Goal: Navigation & Orientation: Find specific page/section

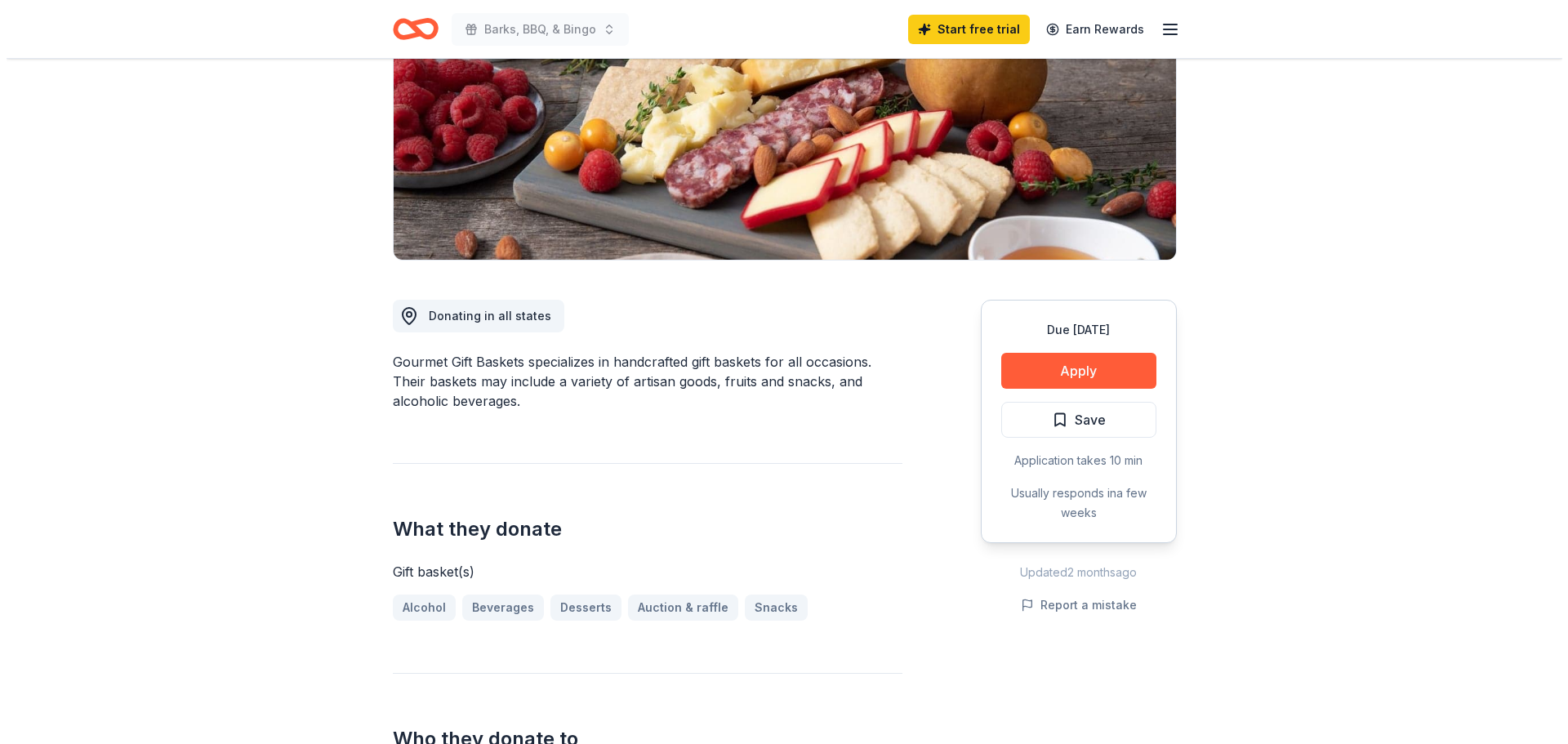
scroll to position [245, 0]
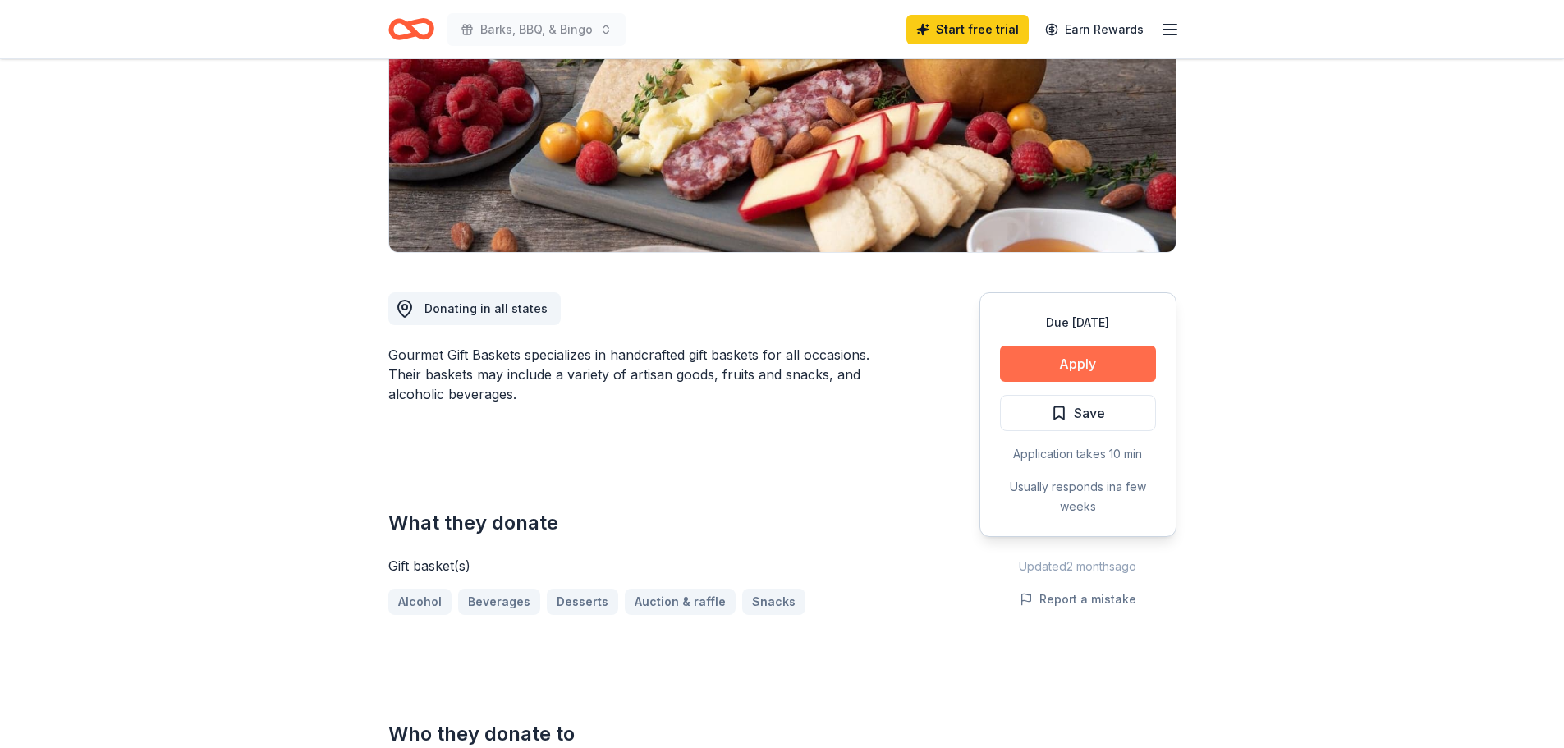
click at [1061, 355] on button "Apply" at bounding box center [1078, 364] width 156 height 36
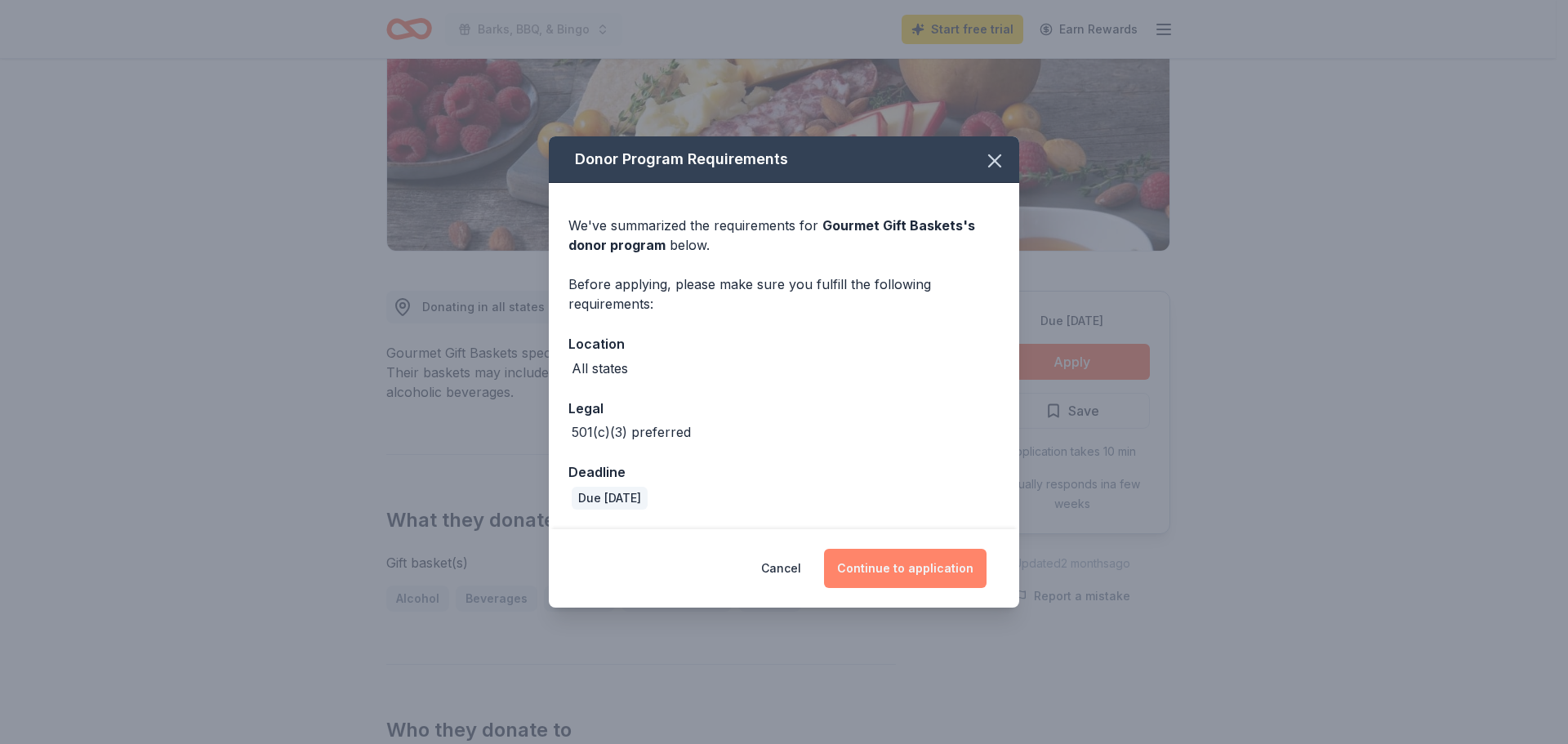
click at [914, 570] on button "Continue to application" at bounding box center [905, 568] width 162 height 39
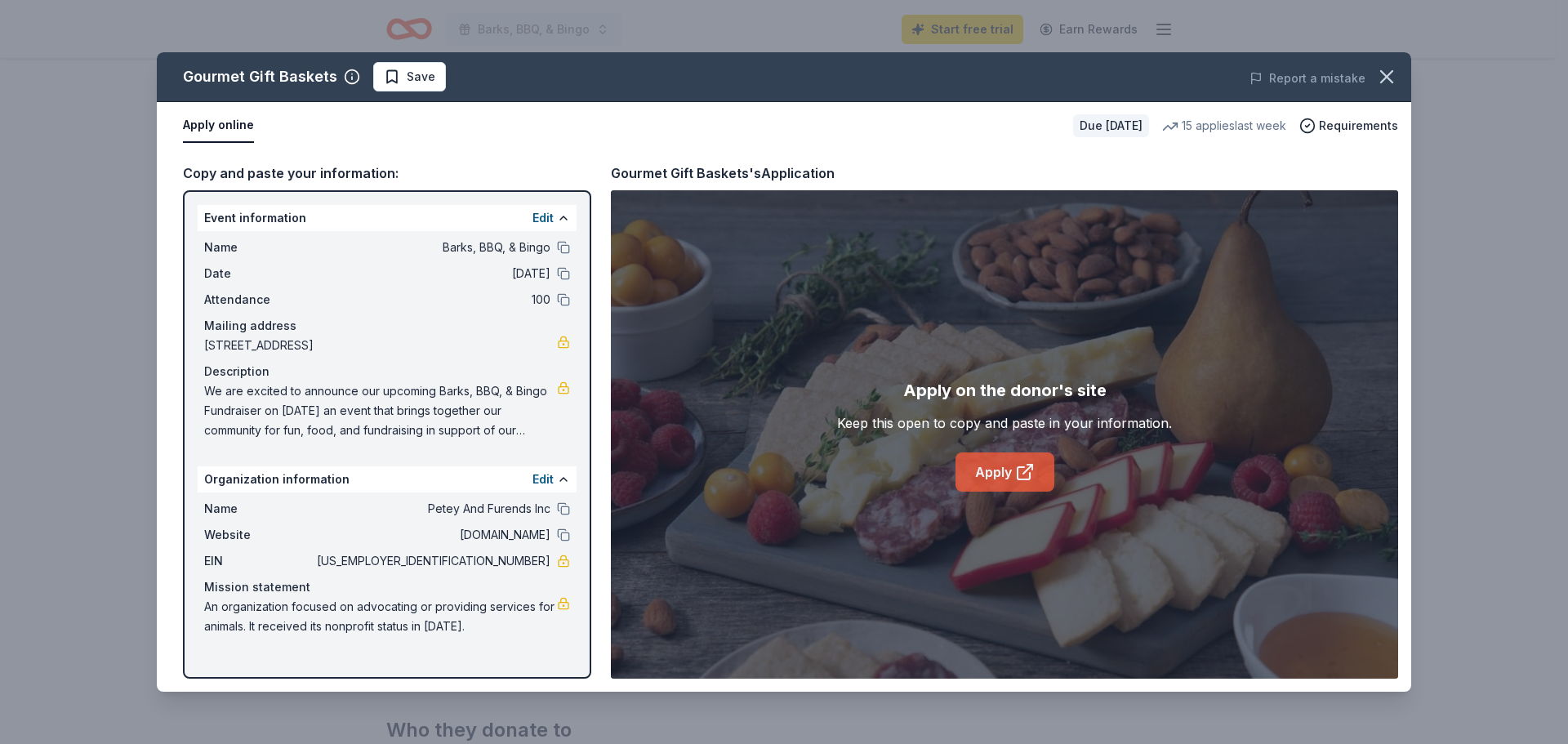
click at [997, 466] on link "Apply" at bounding box center [1004, 471] width 98 height 39
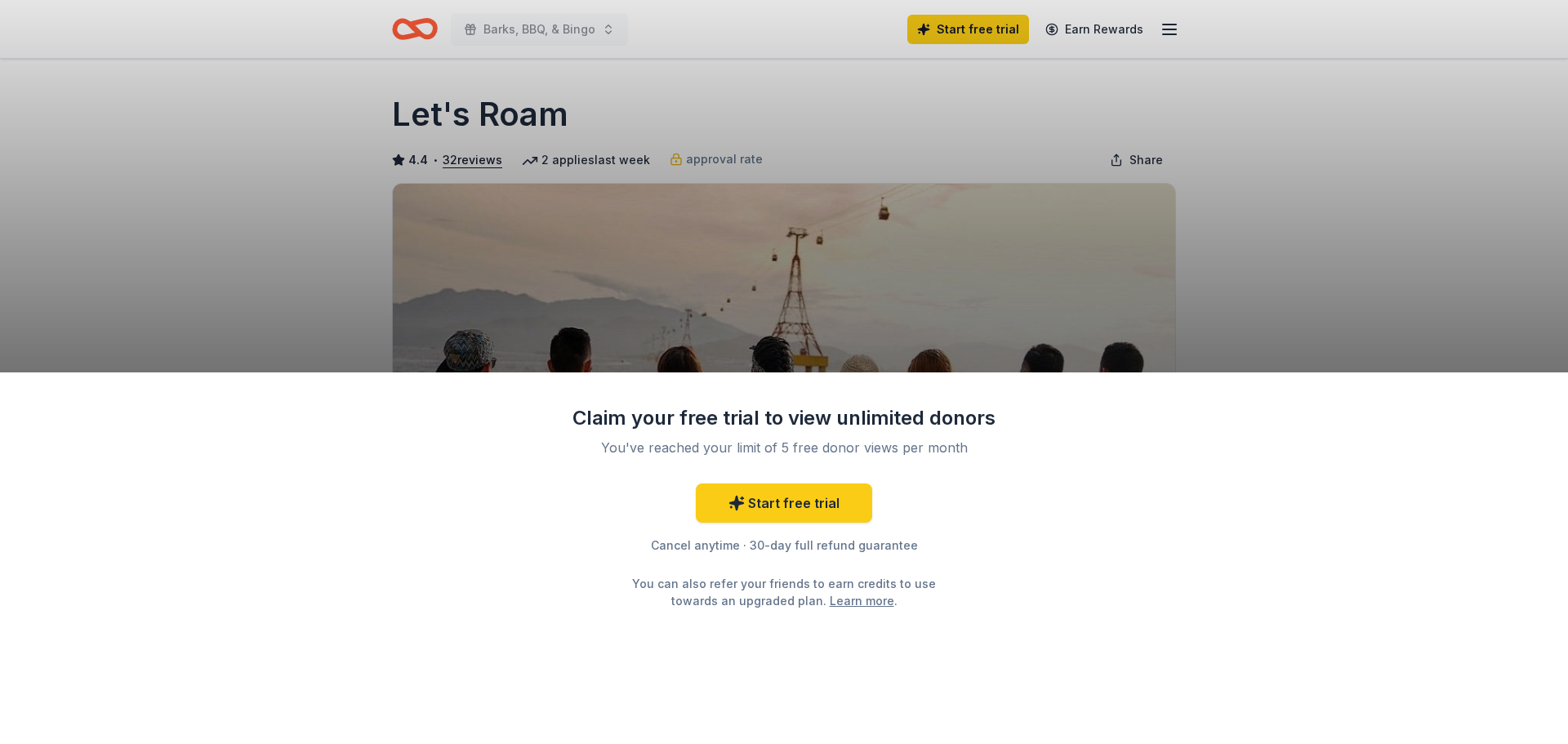
click at [942, 355] on div "Claim your free trial to view unlimited donors You've reached your limit of 5 f…" at bounding box center [784, 372] width 1568 height 744
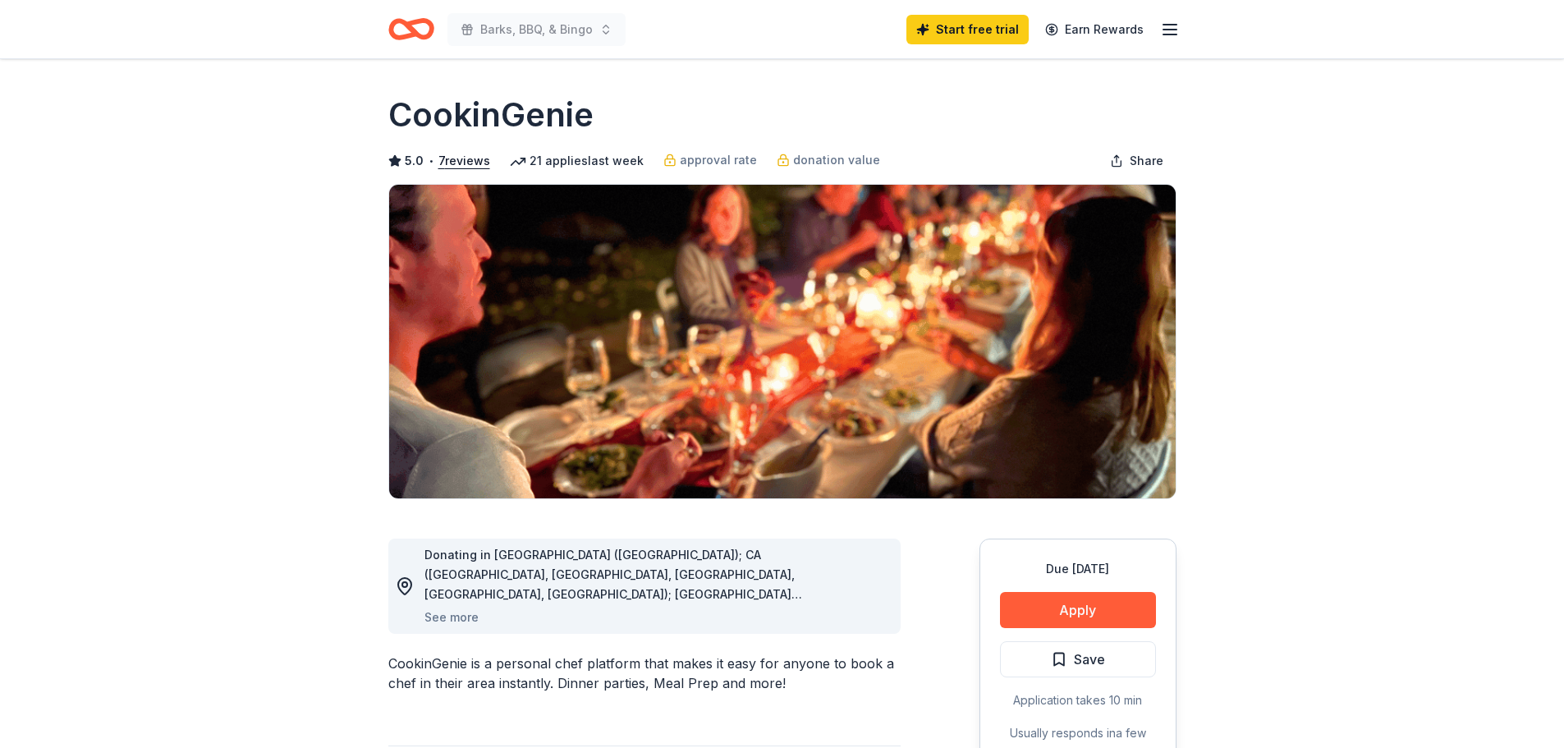
click at [1178, 25] on icon "button" at bounding box center [1170, 30] width 20 height 20
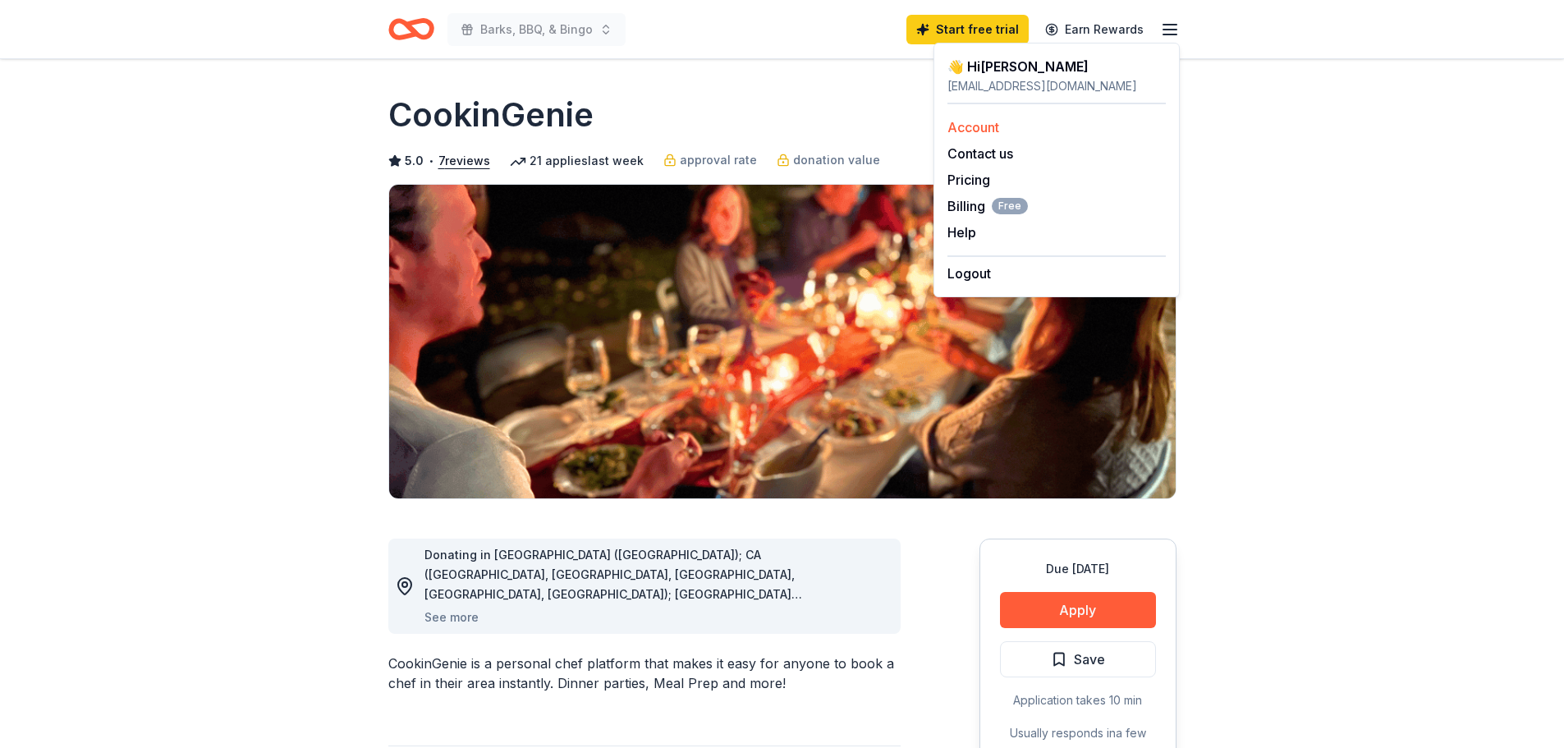
click at [997, 122] on link "Account" at bounding box center [974, 127] width 52 height 16
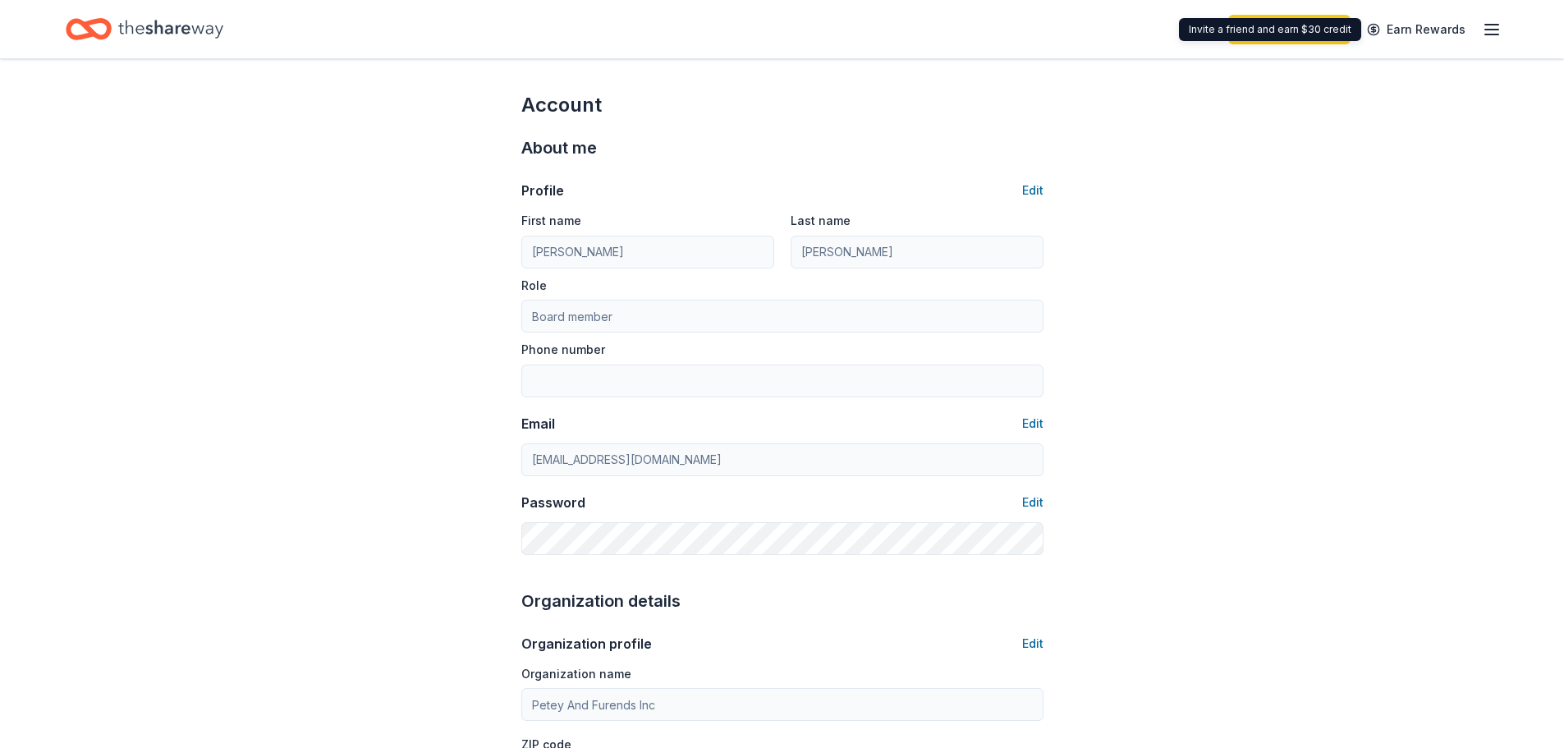
click at [1485, 29] on icon "button" at bounding box center [1492, 30] width 20 height 20
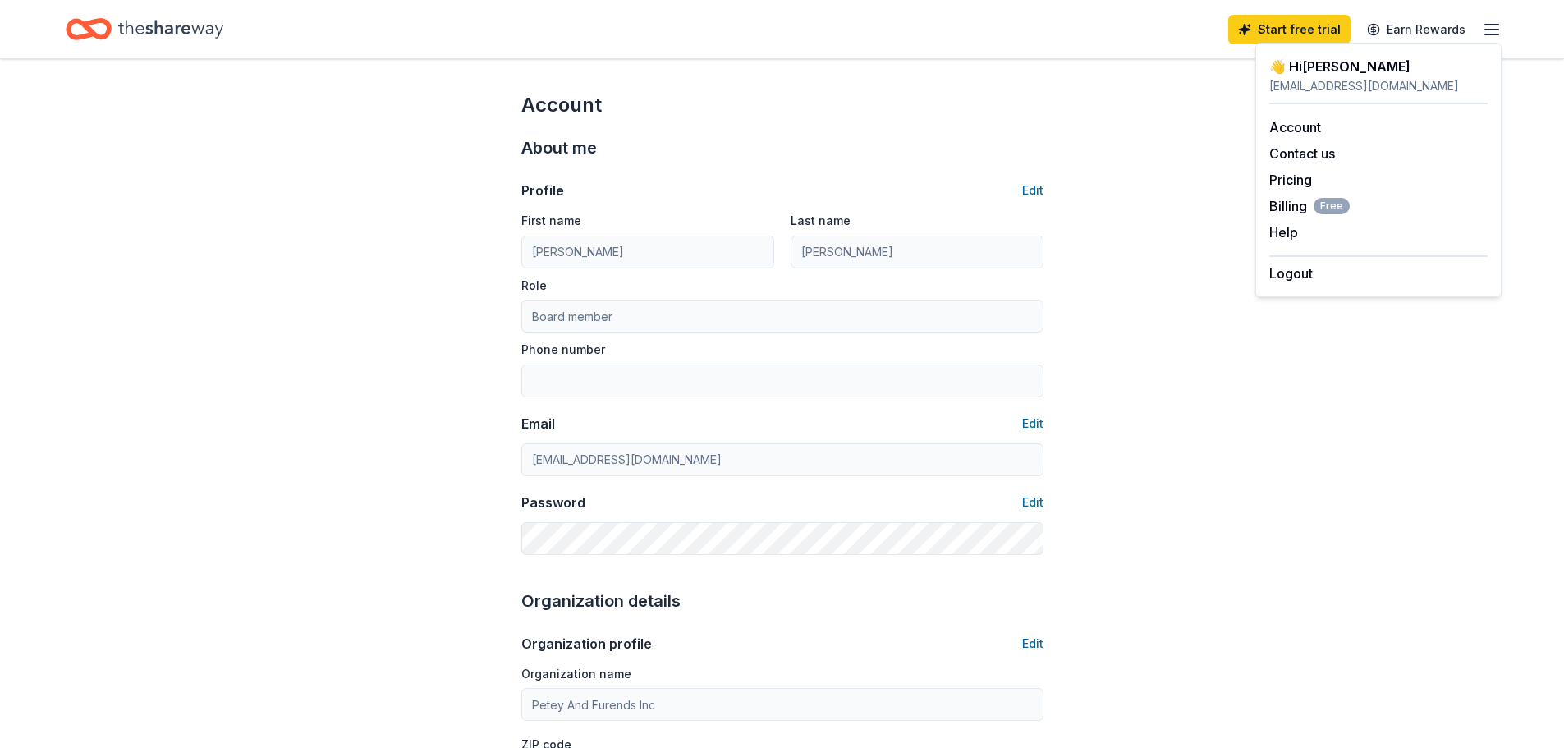
click at [138, 30] on icon "Home" at bounding box center [170, 29] width 105 height 34
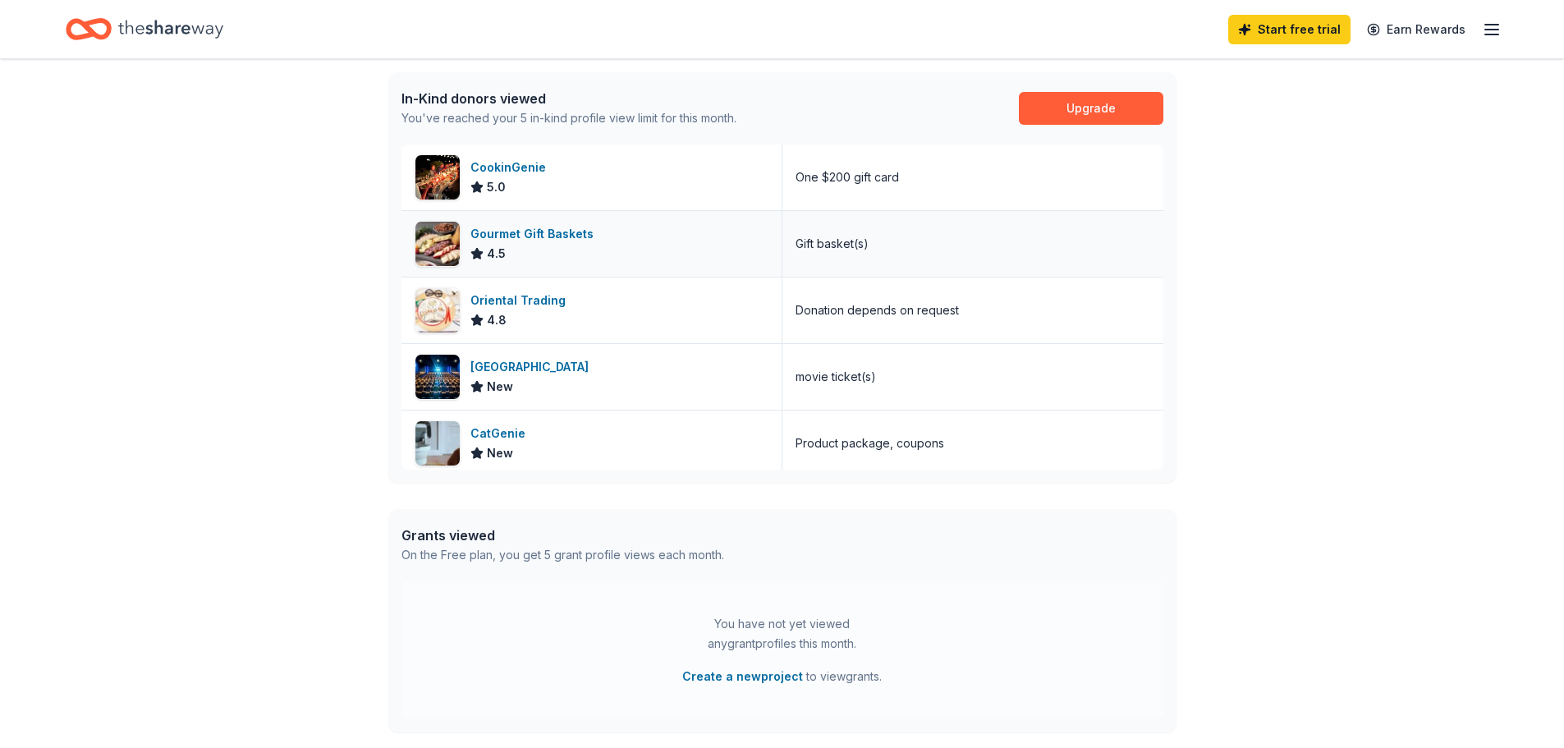
scroll to position [328, 0]
